Goal: Information Seeking & Learning: Learn about a topic

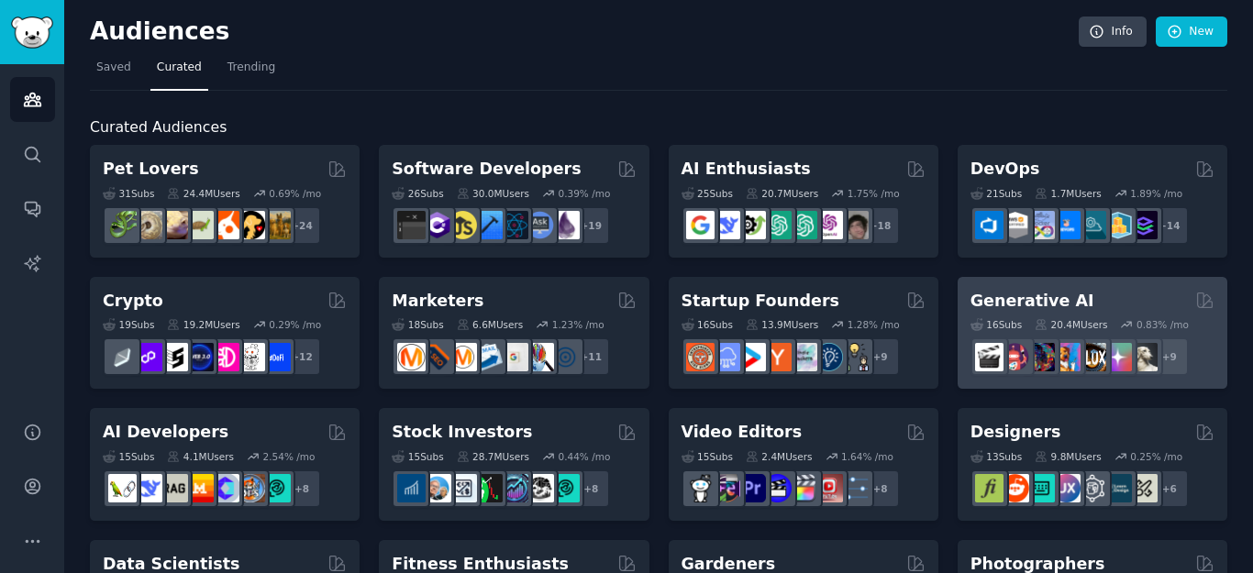
click at [1079, 300] on div "Generative AI" at bounding box center [1092, 301] width 244 height 23
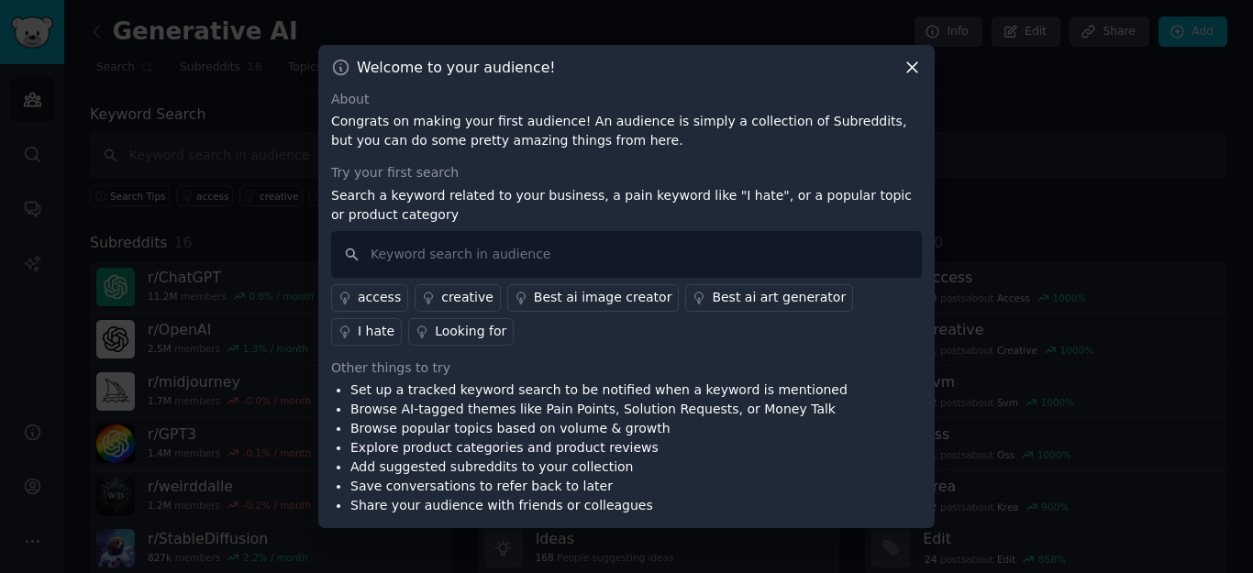
click at [911, 60] on icon at bounding box center [911, 67] width 19 height 19
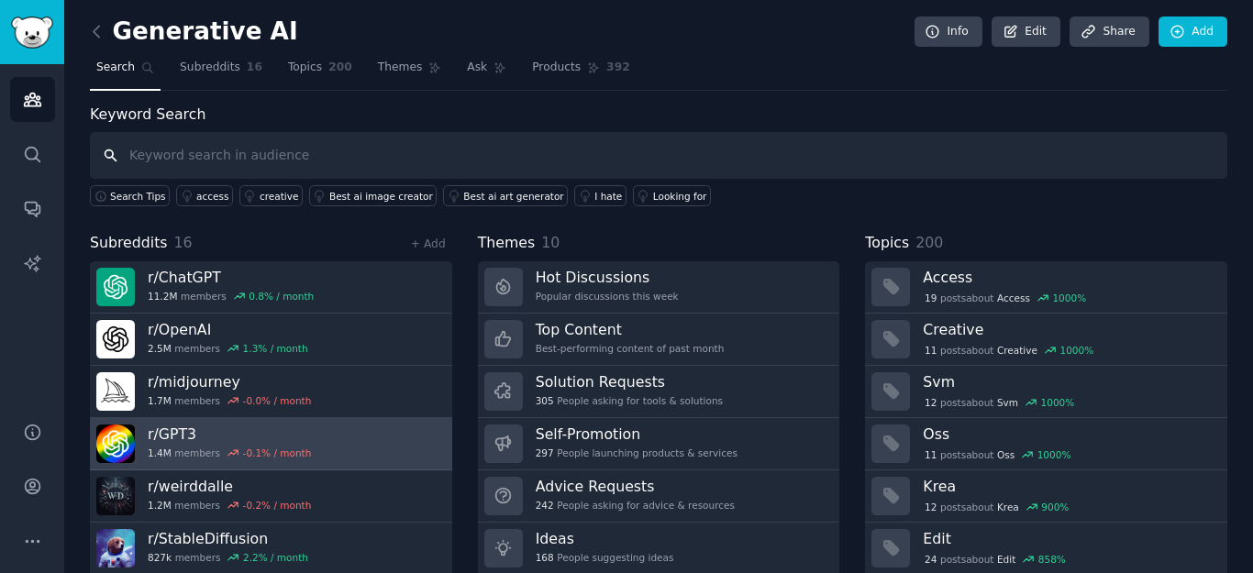
scroll to position [60, 0]
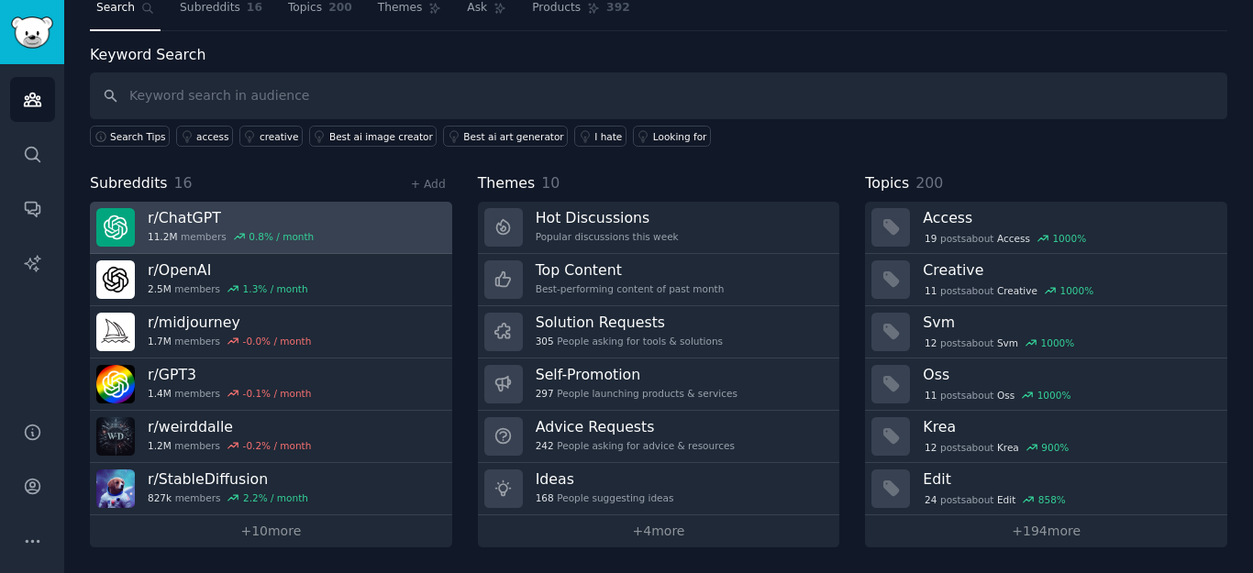
click at [203, 237] on font "members" at bounding box center [204, 236] width 46 height 13
